Goal: Task Accomplishment & Management: Complete application form

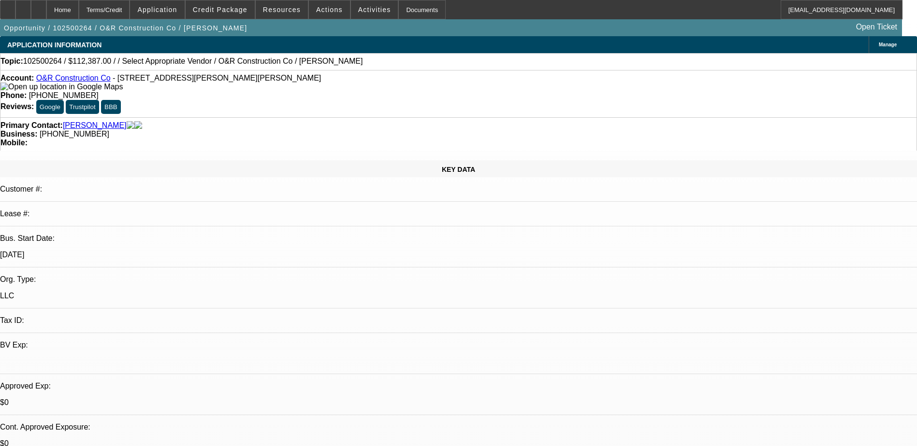
select select "0"
select select "2"
select select "0.1"
select select "4"
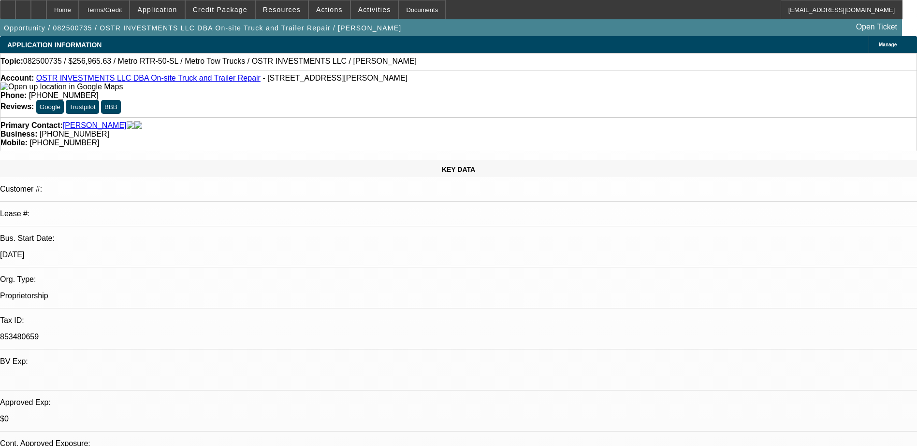
select select "0"
select select "2"
select select "0.1"
select select "4"
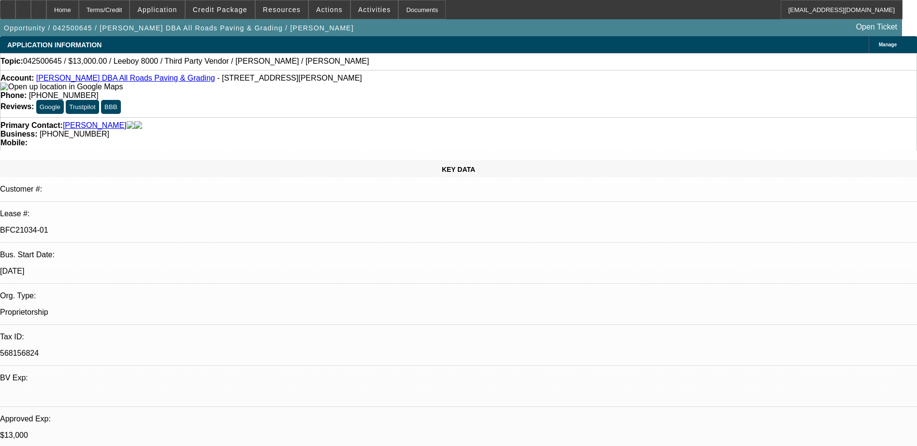
select select "0"
select select "3"
select select "0.1"
select select "5"
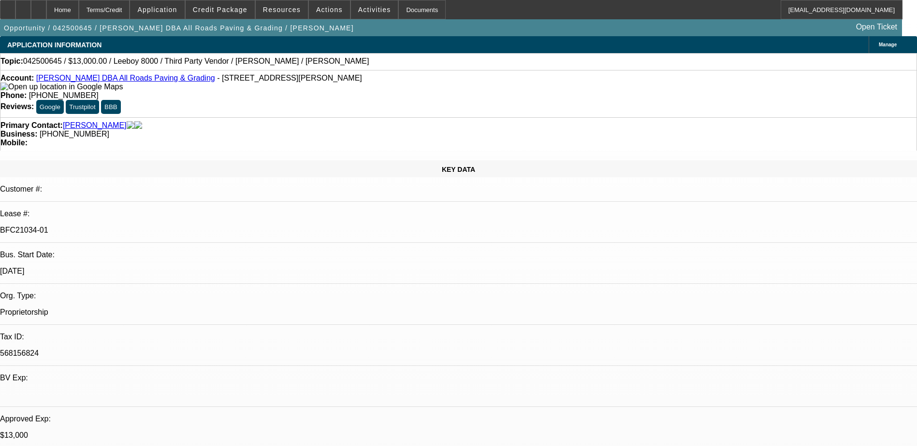
select select "0"
select select "3"
select select "0.1"
select select "5"
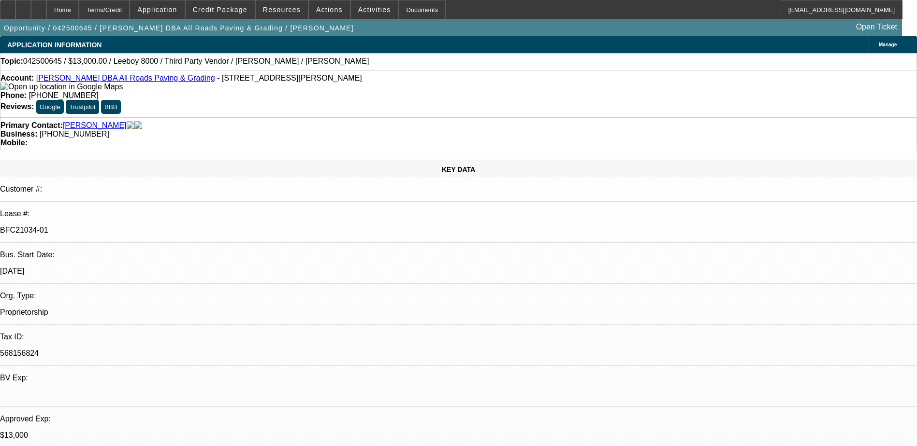
select select "0"
select select "3"
select select "0.1"
select select "5"
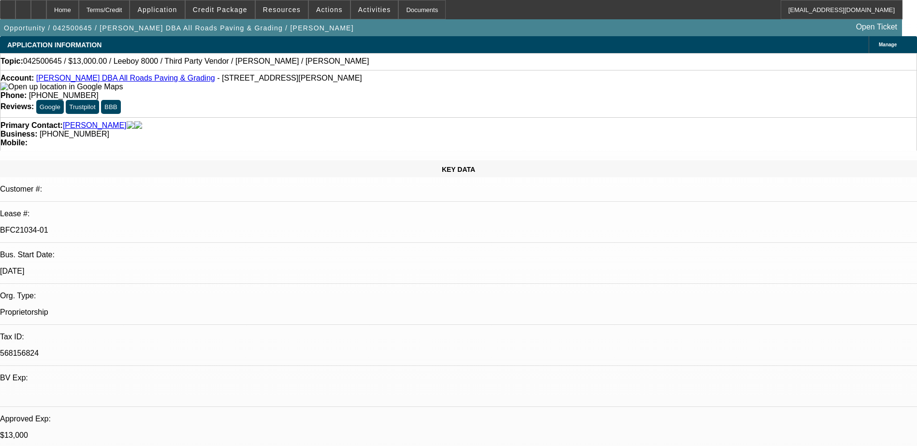
select select "0"
select select "3"
select select "0.1"
select select "5"
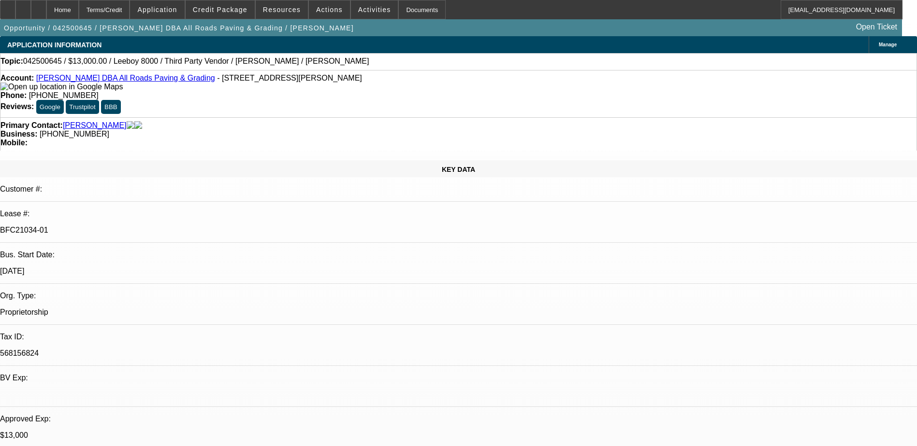
click at [220, 9] on span "Credit Package" at bounding box center [220, 10] width 55 height 8
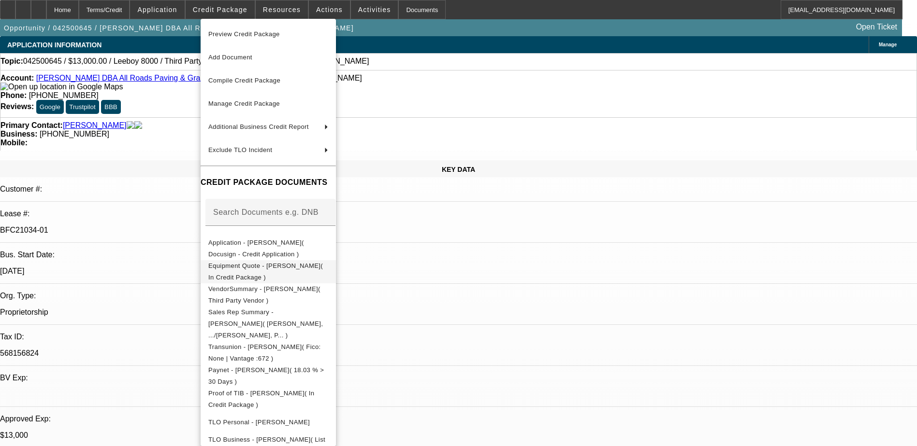
click at [328, 263] on span "Equipment Quote - Shane Stanley( In Credit Package )" at bounding box center [268, 271] width 120 height 23
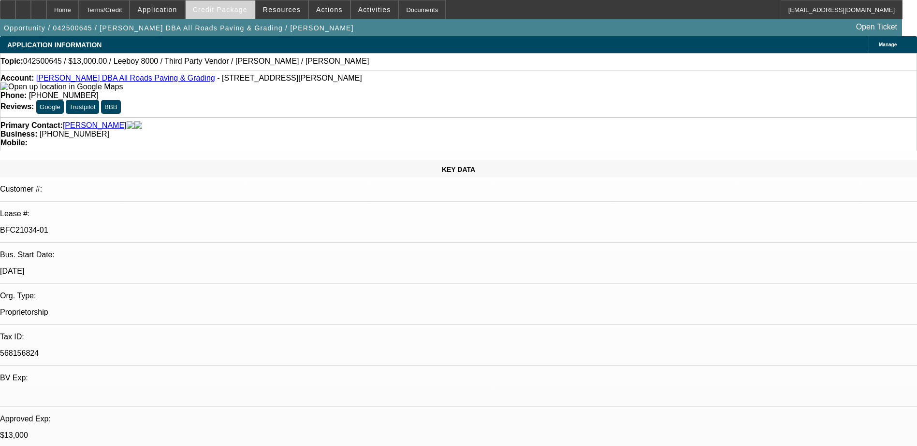
click at [247, 8] on span "Credit Package" at bounding box center [220, 10] width 55 height 8
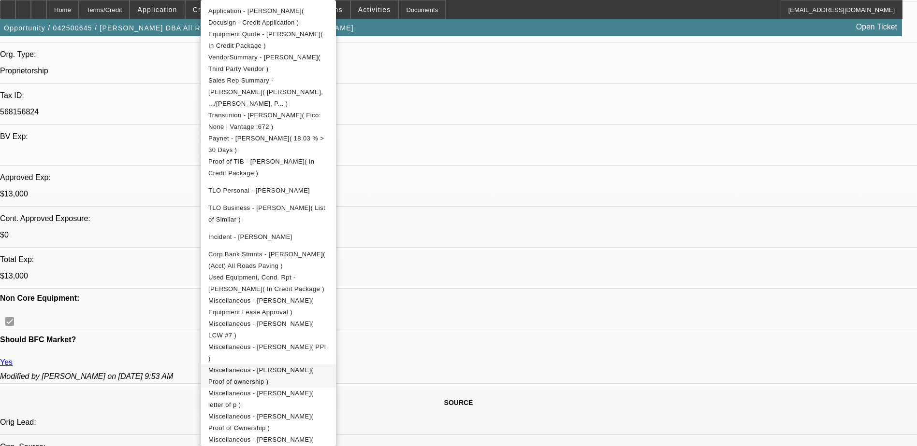
scroll to position [218, 0]
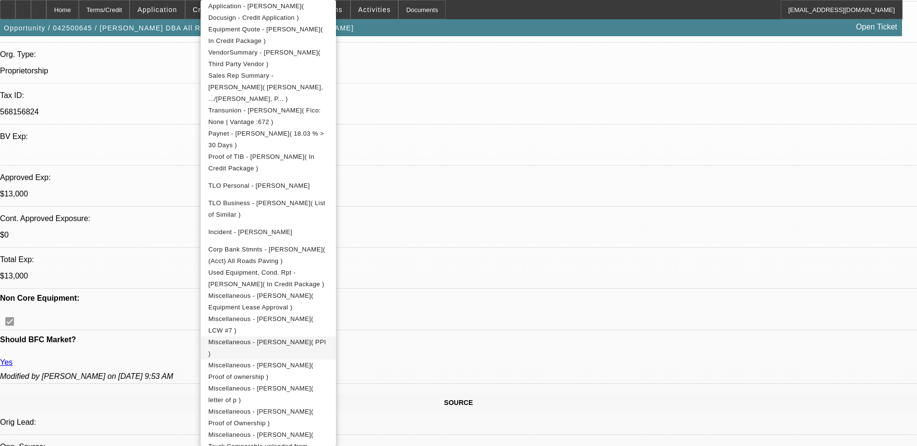
click at [336, 340] on button "Miscellaneous - Shane Stanley( PPI )" at bounding box center [268, 348] width 135 height 23
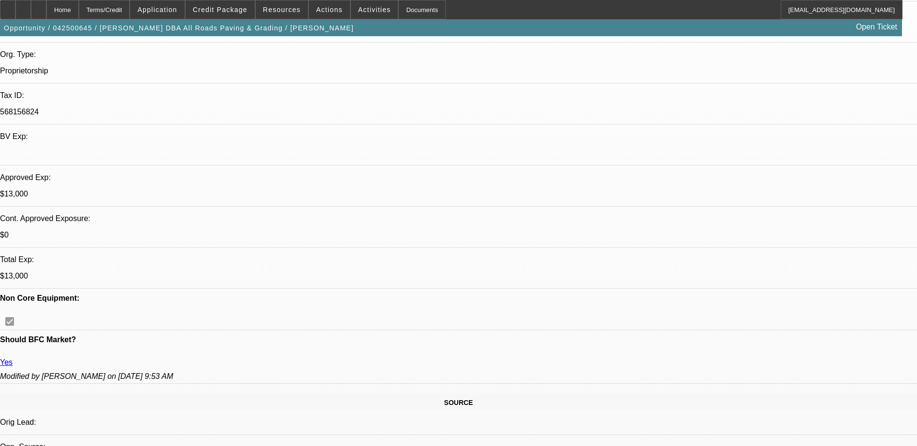
scroll to position [145, 0]
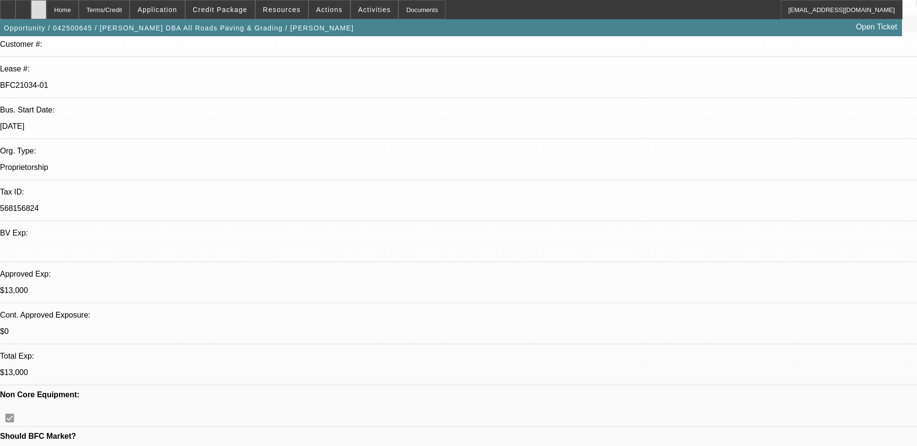
click at [46, 14] on div at bounding box center [38, 9] width 15 height 19
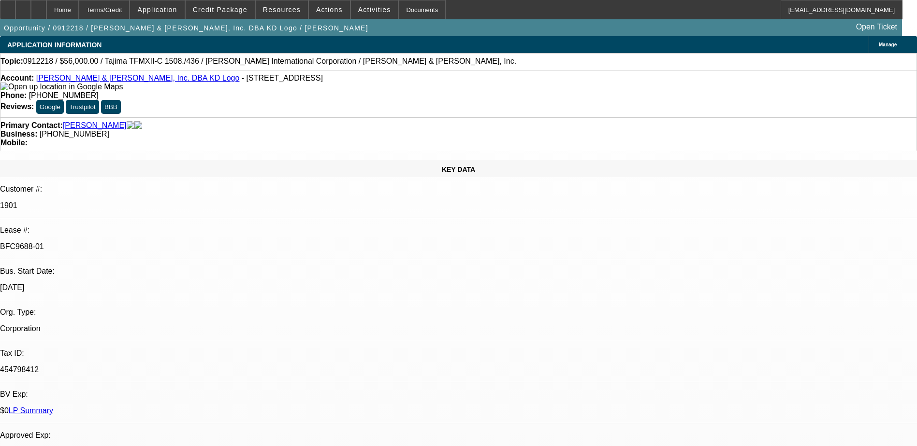
select select "0"
select select "2"
select select "0"
select select "2"
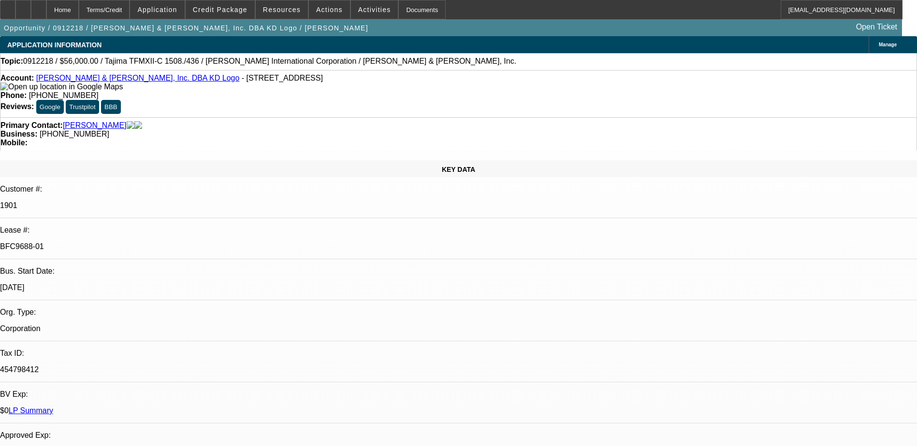
select select "0"
select select "2"
select select "0"
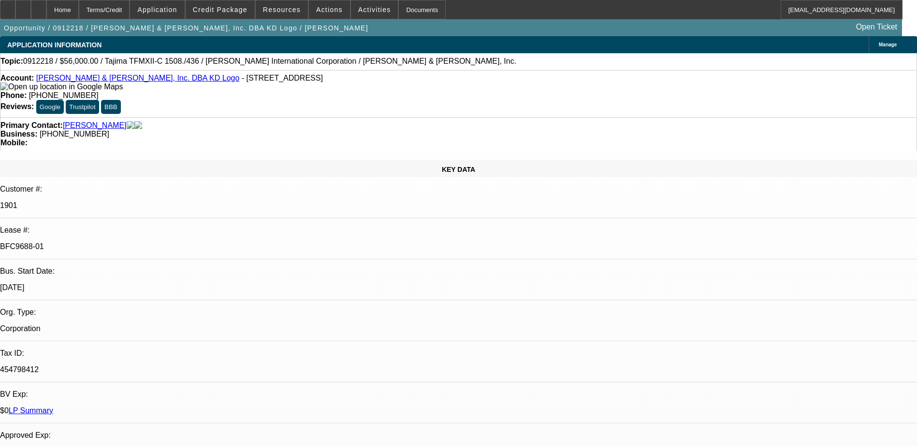
select select "2"
select select "0"
select select "1"
select select "2"
select select "8"
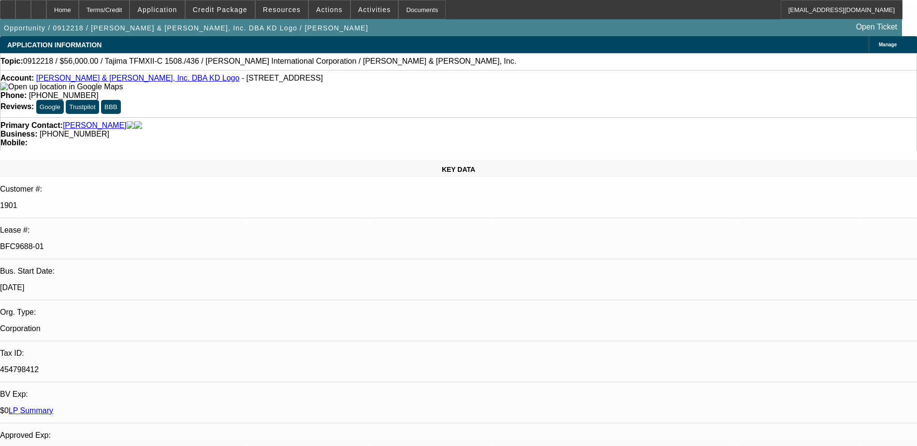
select select "1"
select select "2"
select select "8"
select select "1"
select select "2"
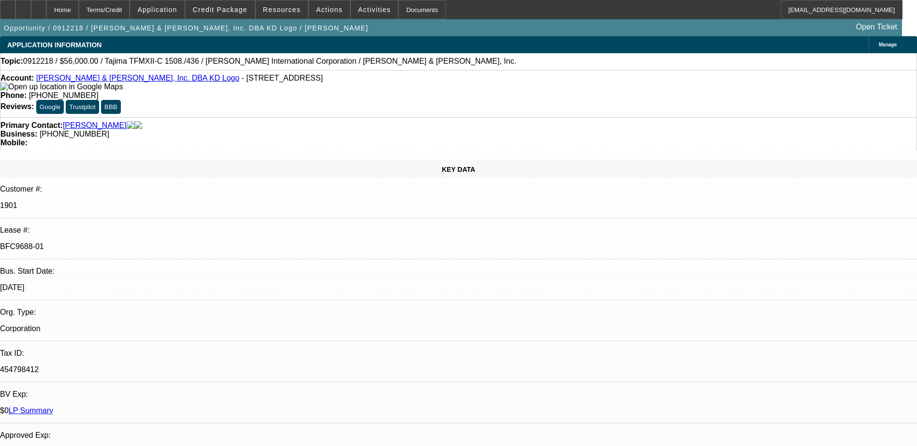
select select "8"
select select "1"
select select "2"
select select "4"
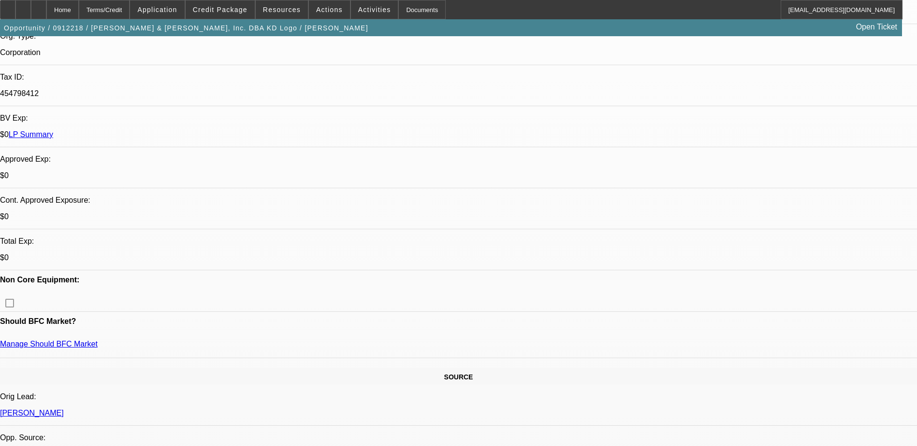
scroll to position [387, 0]
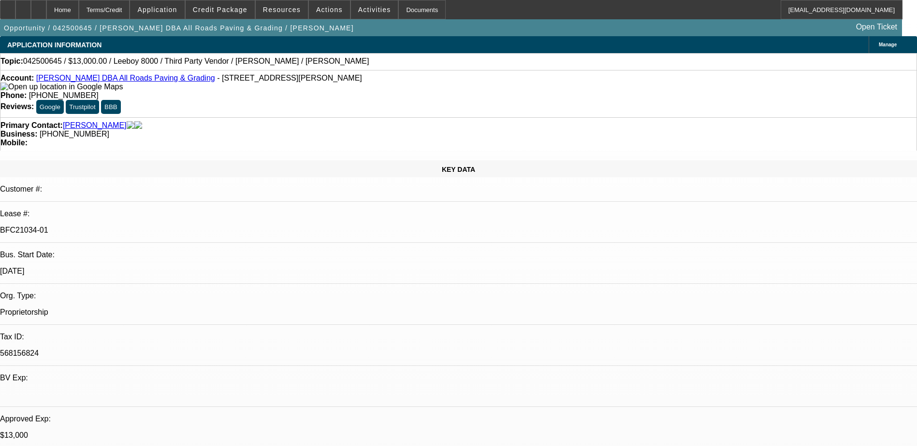
select select "0"
select select "0.1"
select select "0"
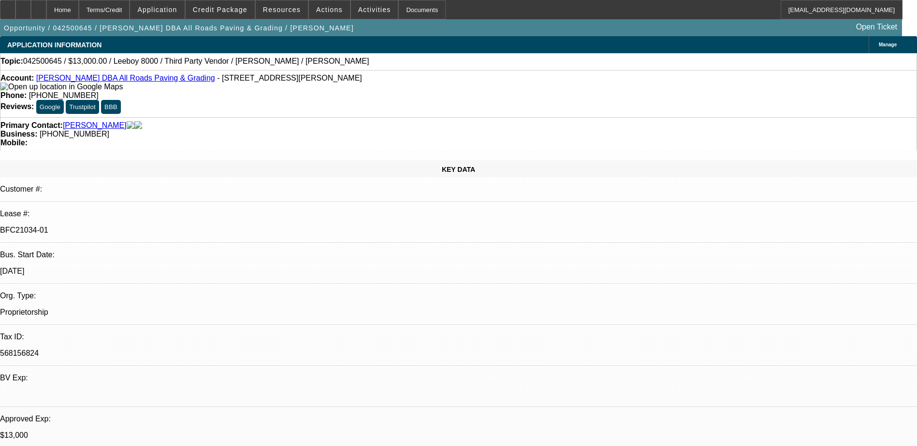
select select "0.1"
select select "0"
select select "0.1"
select select "0"
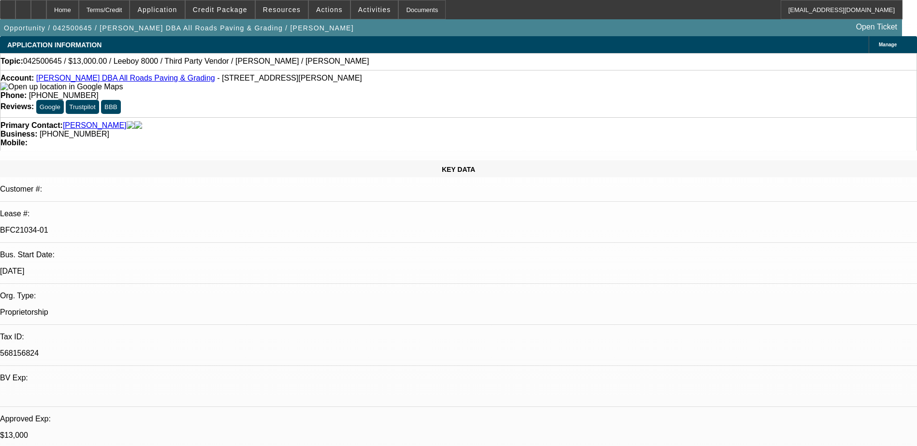
select select "0"
select select "0.1"
select select "1"
select select "3"
select select "5"
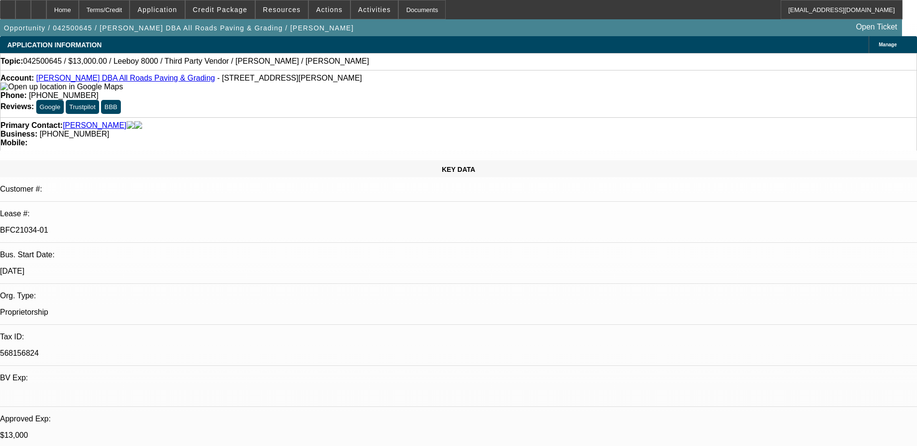
select select "1"
select select "3"
select select "5"
select select "1"
select select "3"
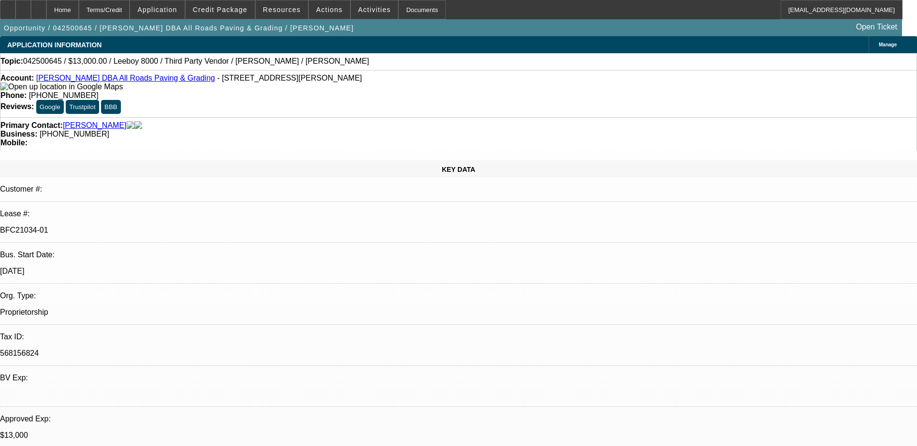
select select "5"
select select "1"
select select "3"
select select "5"
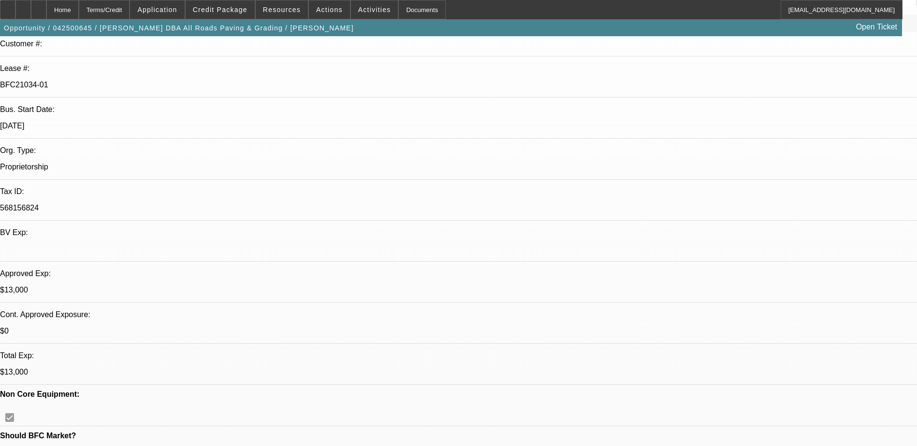
scroll to position [145, 0]
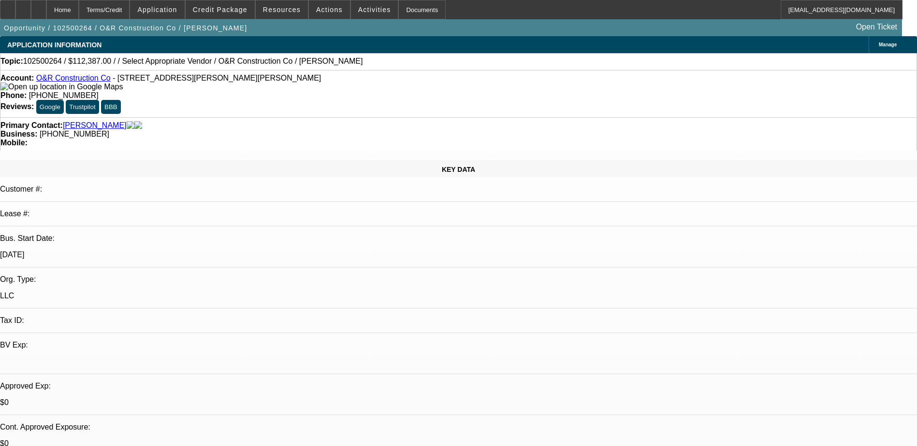
select select "0"
select select "2"
select select "0.1"
select select "4"
